Goal: Transaction & Acquisition: Purchase product/service

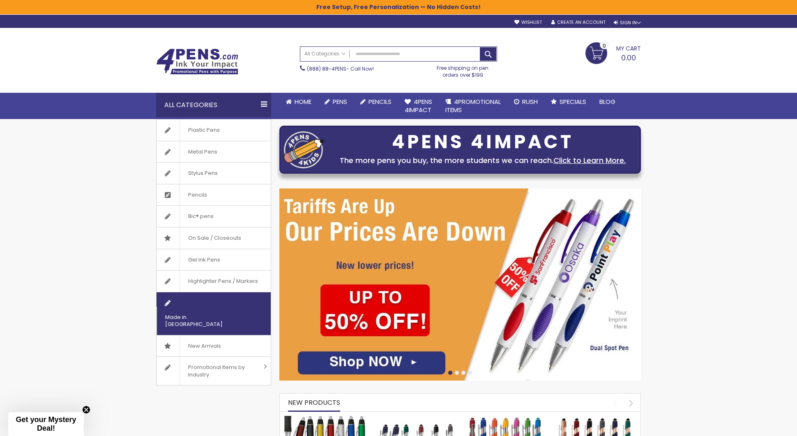
click at [197, 307] on span "Made in [GEOGRAPHIC_DATA]" at bounding box center [204, 321] width 94 height 28
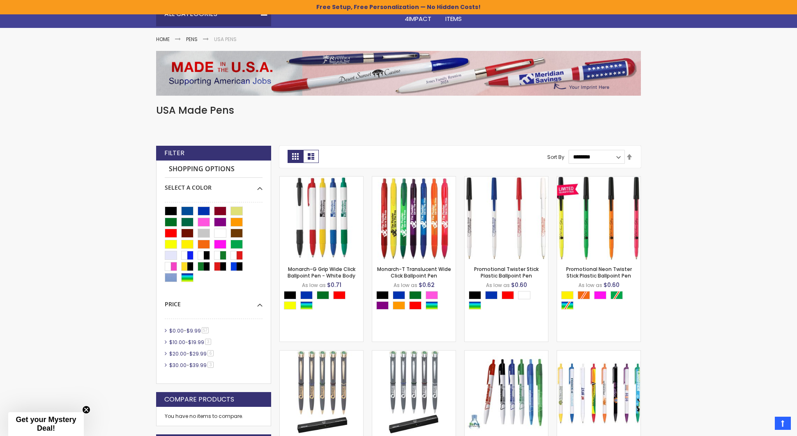
scroll to position [92, 0]
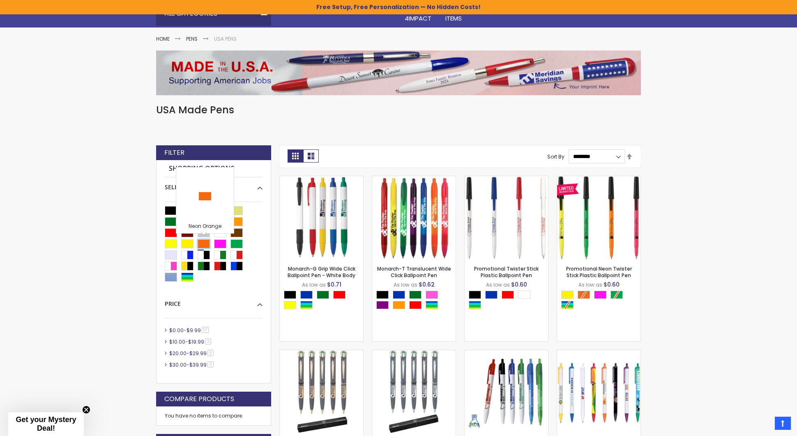
click at [202, 246] on div "Neon Orange" at bounding box center [204, 244] width 12 height 9
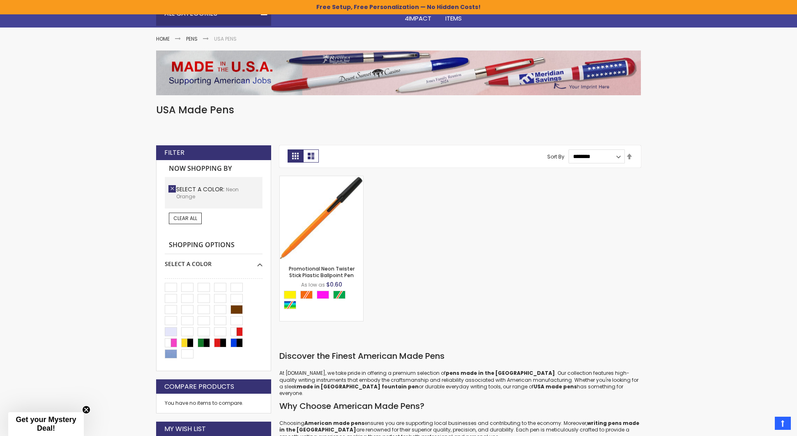
click at [172, 189] on link "Remove This Item" at bounding box center [171, 188] width 7 height 7
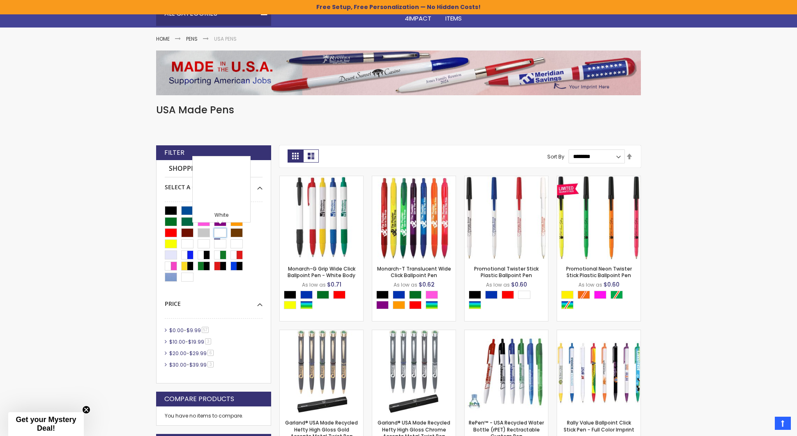
click at [221, 234] on div "White" at bounding box center [220, 232] width 12 height 9
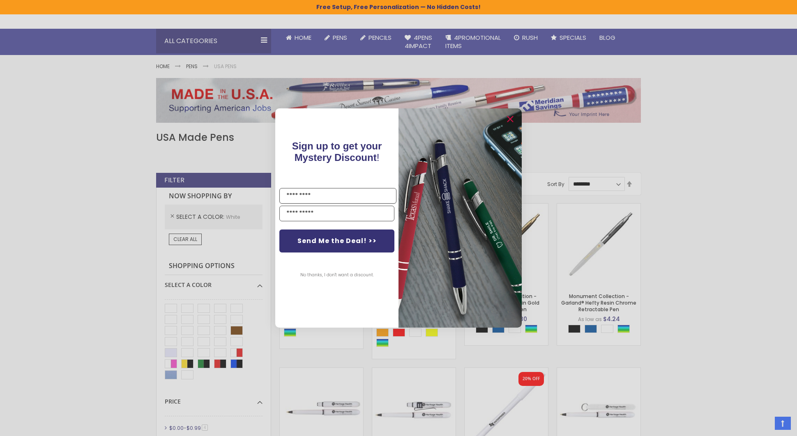
scroll to position [4, 0]
